Goal: Check status: Check status

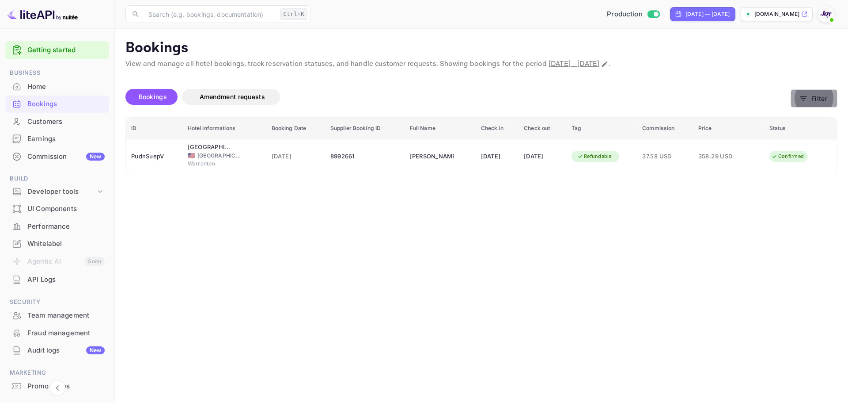
click at [816, 96] on button "Filter" at bounding box center [814, 98] width 47 height 18
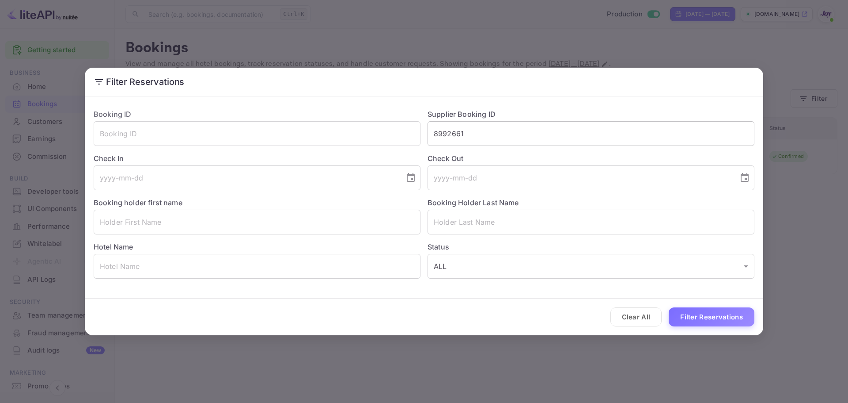
click at [480, 135] on input "8992661" at bounding box center [591, 133] width 327 height 25
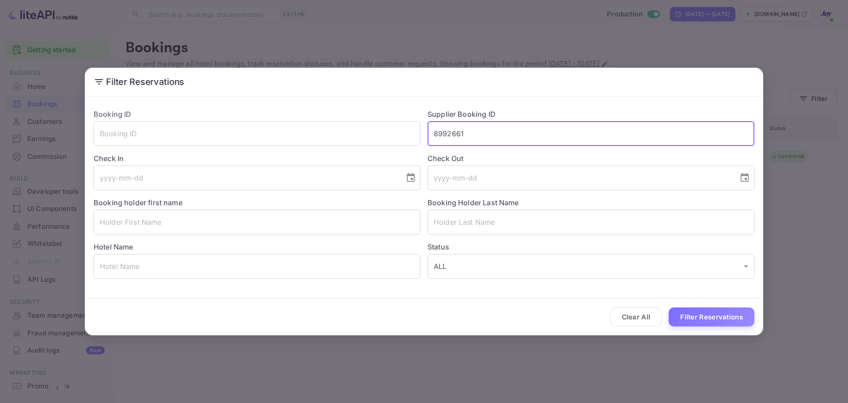
click at [480, 135] on input "8992661" at bounding box center [591, 133] width 327 height 25
paste input "9252359"
type input "9252359"
click at [701, 311] on button "Filter Reservations" at bounding box center [712, 316] width 86 height 19
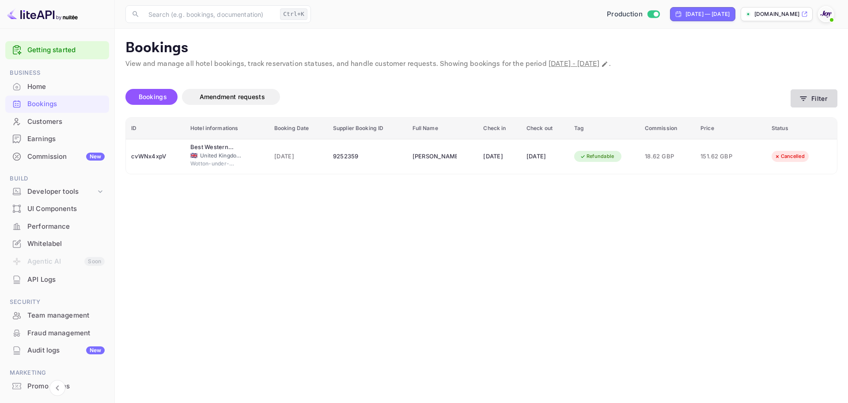
click at [811, 92] on button "Filter" at bounding box center [814, 98] width 47 height 18
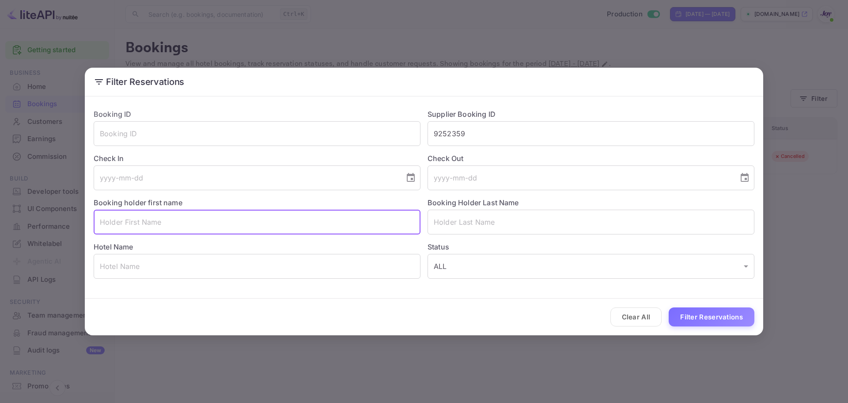
click at [277, 228] on input "text" at bounding box center [257, 221] width 327 height 25
paste input "[PERSON_NAME]"
click at [277, 228] on input "[PERSON_NAME]" at bounding box center [257, 221] width 327 height 25
type input "[PERSON_NAME]"
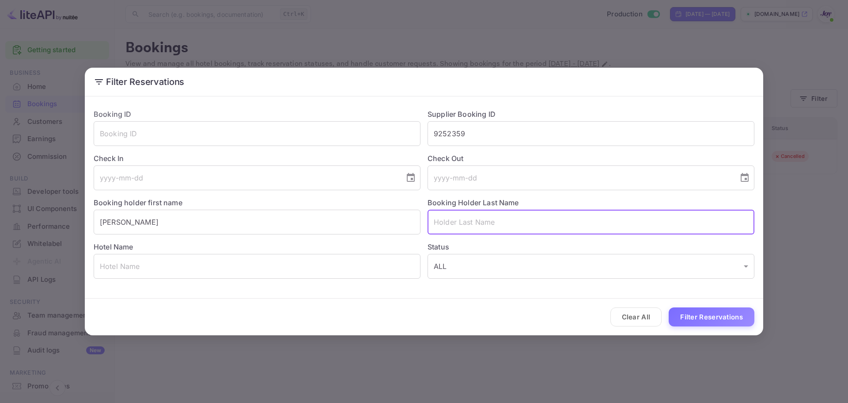
click at [495, 218] on input "text" at bounding box center [591, 221] width 327 height 25
paste input "Staniforth"
type input "Staniforth"
click at [500, 130] on input "9252359" at bounding box center [591, 133] width 327 height 25
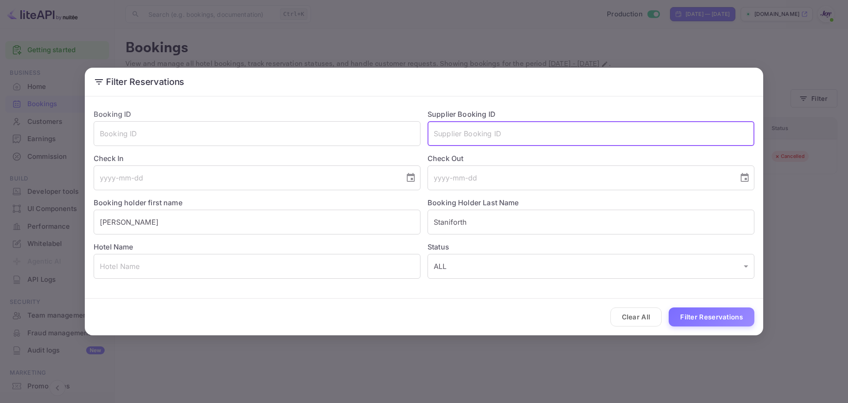
click at [500, 130] on input "text" at bounding box center [591, 133] width 327 height 25
click at [257, 215] on input "[PERSON_NAME]" at bounding box center [257, 221] width 327 height 25
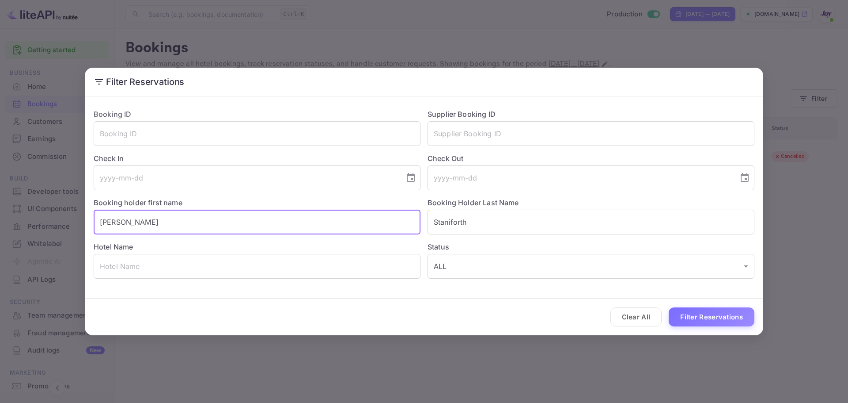
click at [257, 215] on input "[PERSON_NAME]" at bounding box center [257, 221] width 327 height 25
type input "[PERSON_NAME]"
click at [704, 316] on button "Filter Reservations" at bounding box center [712, 316] width 86 height 19
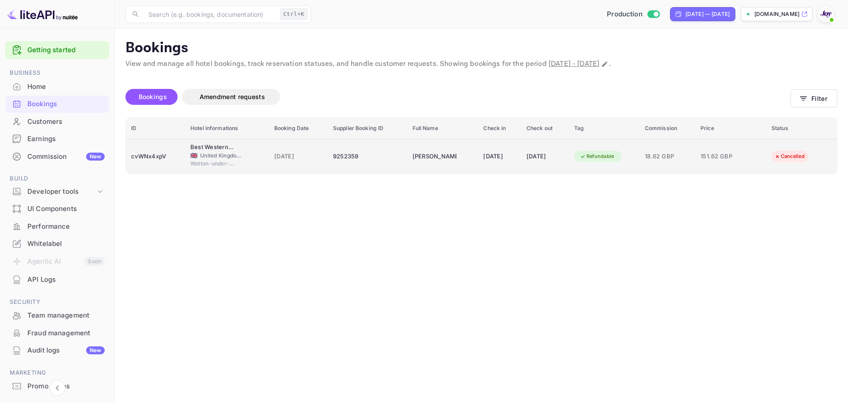
click at [285, 153] on span "[DATE]" at bounding box center [298, 157] width 48 height 10
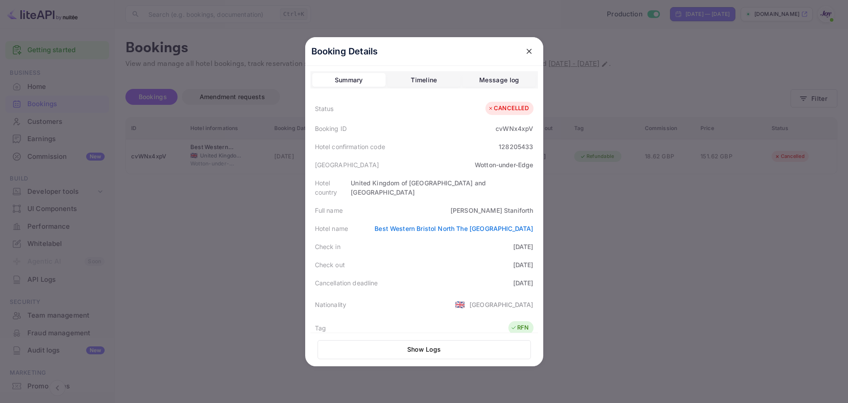
click at [251, 255] on div at bounding box center [424, 201] width 848 height 403
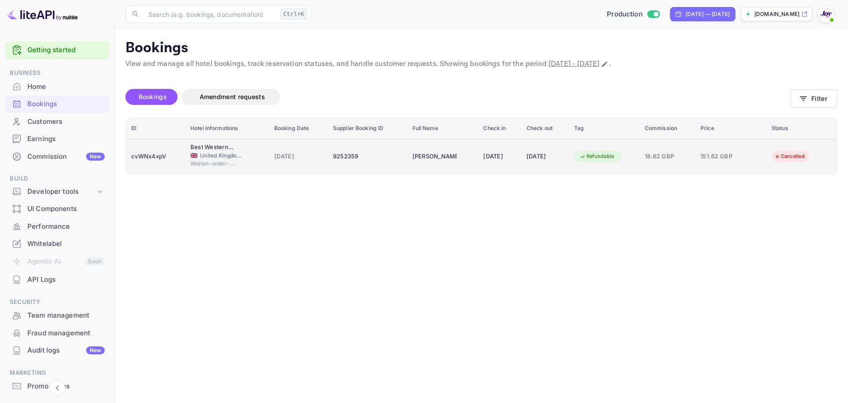
click at [784, 155] on div "Cancelled" at bounding box center [790, 156] width 42 height 11
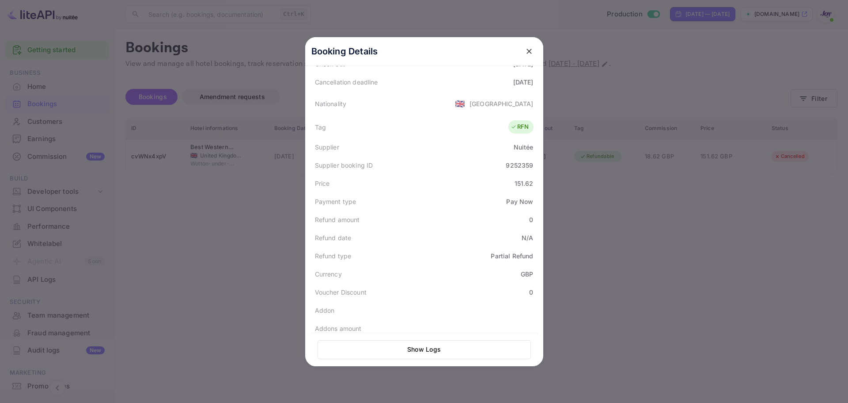
scroll to position [218, 0]
click at [305, 274] on div "Booking Details Summary Timeline Message log Status CANCELLED Booking ID cvWNx4…" at bounding box center [424, 201] width 238 height 329
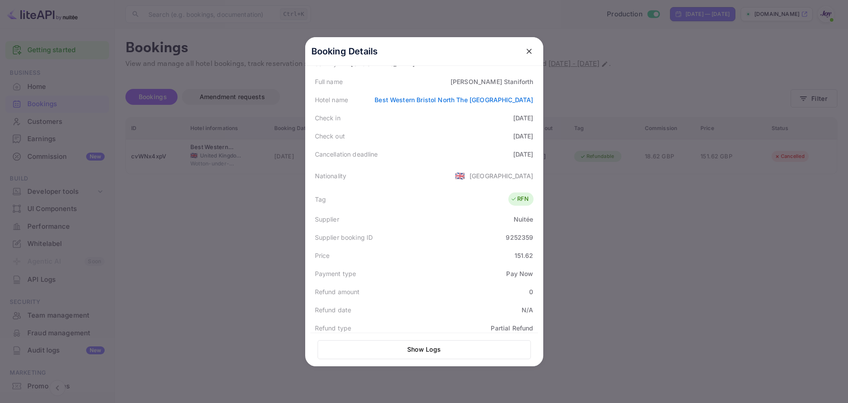
scroll to position [133, 0]
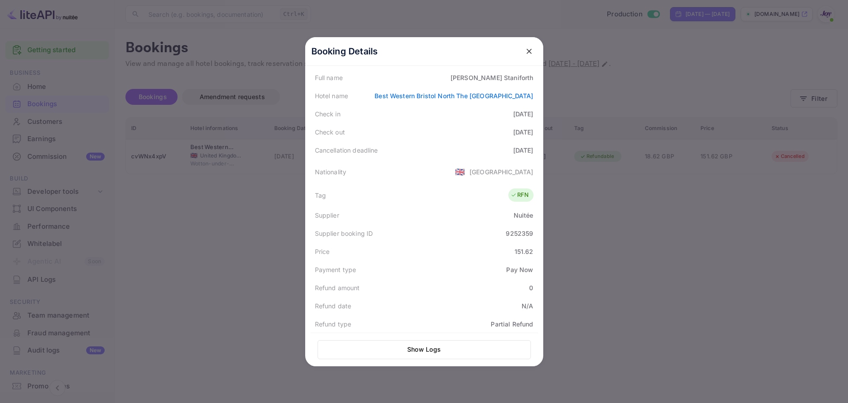
click at [513, 228] on div "9252359" at bounding box center [519, 232] width 27 height 9
copy div "9252359"
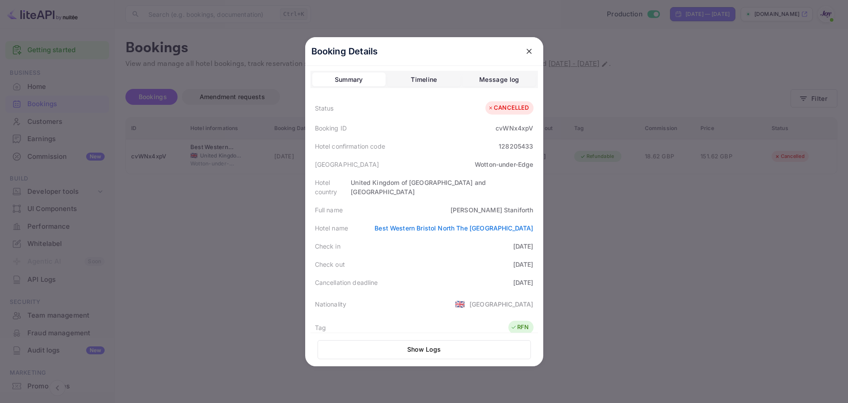
scroll to position [0, 0]
drag, startPoint x: 504, startPoint y: 200, endPoint x: 535, endPoint y: 201, distance: 31.4
click at [535, 201] on div "Booking Details Summary Timeline Message log Status CANCELLED Booking ID cvWNx4…" at bounding box center [424, 201] width 238 height 329
copy div "Staniforth"
click at [373, 130] on div "Booking ID cvWNx4xpV" at bounding box center [425, 128] width 228 height 18
